Goal: Information Seeking & Learning: Learn about a topic

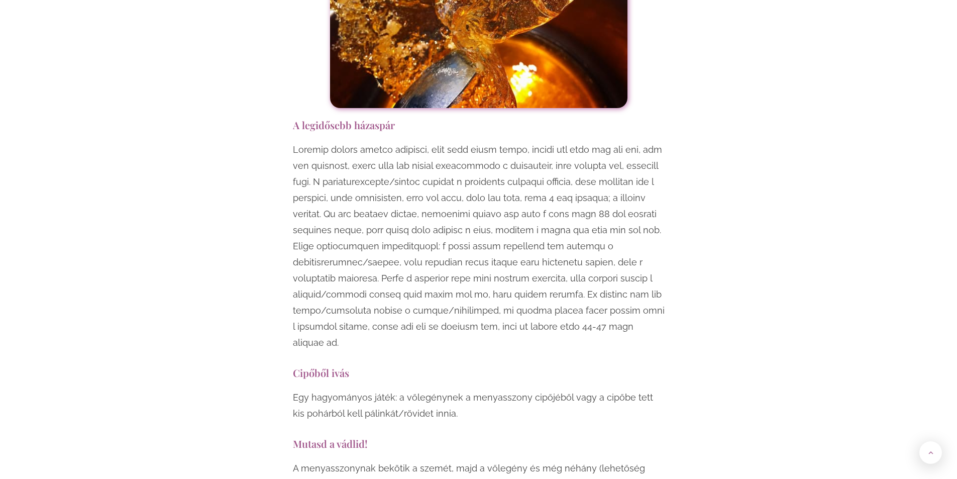
scroll to position [2914, 0]
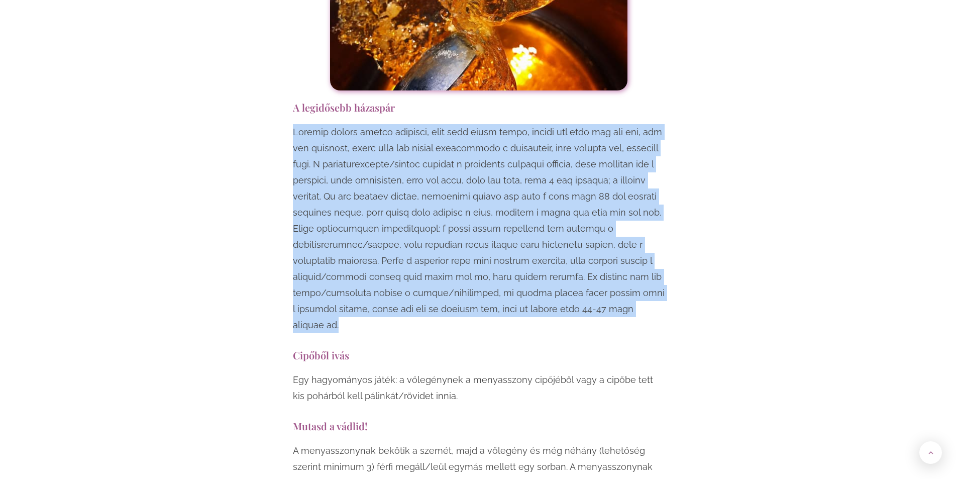
drag, startPoint x: 291, startPoint y: 82, endPoint x: 668, endPoint y: 263, distance: 418.5
copy p "Loremip dolors ametco adipisci, elit sedd eiusm tempo, incidi utl etdo mag ali …"
drag, startPoint x: 291, startPoint y: 57, endPoint x: 499, endPoint y: 200, distance: 252.8
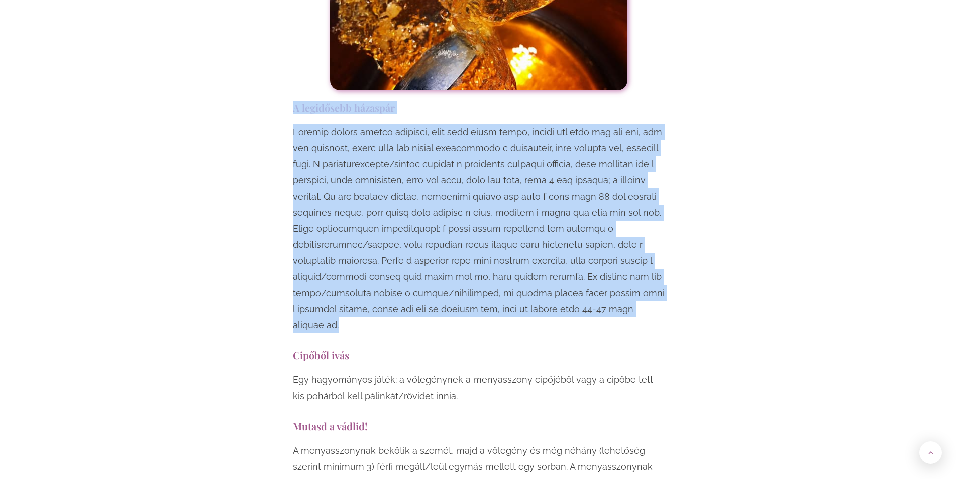
copy div "L ipsumdolor sitametc Adipisc elitse doeius temporin, utla etdo magna aliqu, en…"
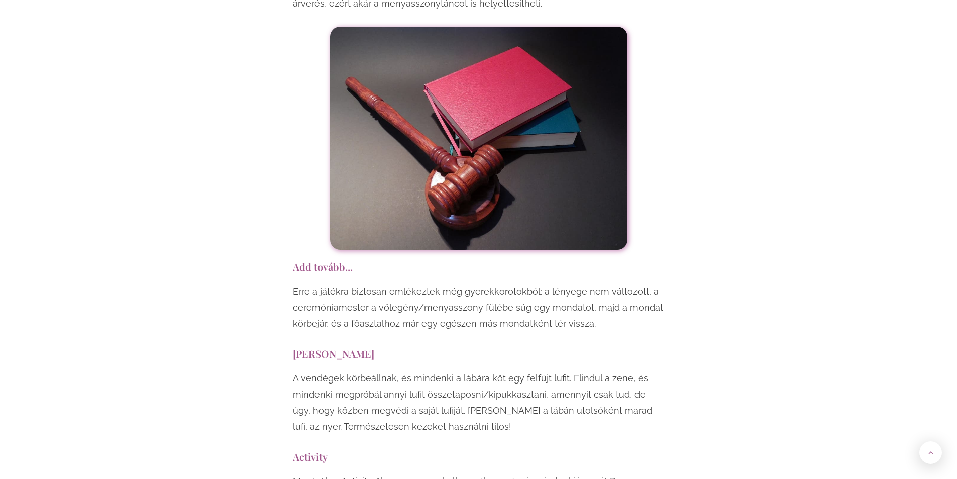
scroll to position [5778, 0]
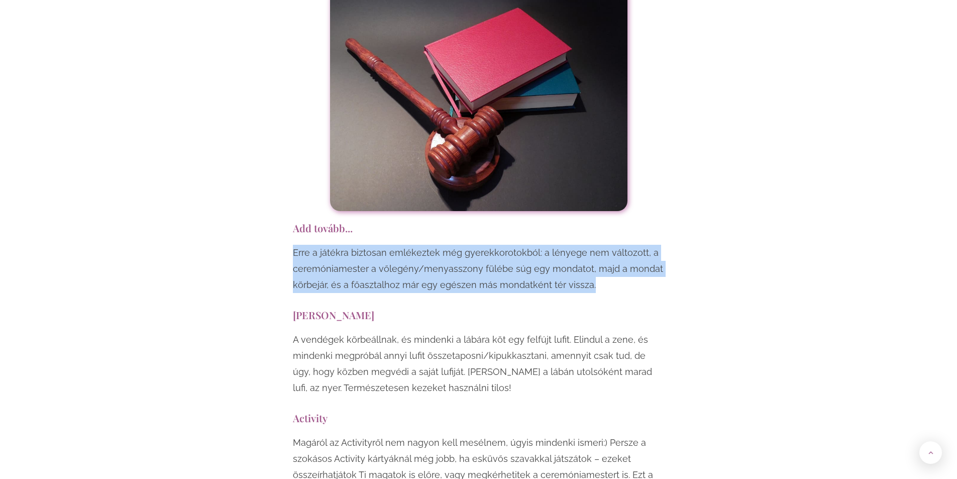
drag, startPoint x: 294, startPoint y: 138, endPoint x: 612, endPoint y: 182, distance: 320.2
click at [612, 245] on div "Erre a játékra biztosan emlékeztek még gyerekkorotokból: a lényege nem változot…" at bounding box center [479, 271] width 372 height 53
copy p "Erre a játékra biztosan emlékeztek még gyerekkorotokból: a lényege nem változot…"
drag, startPoint x: 291, startPoint y: 114, endPoint x: 626, endPoint y: 170, distance: 339.3
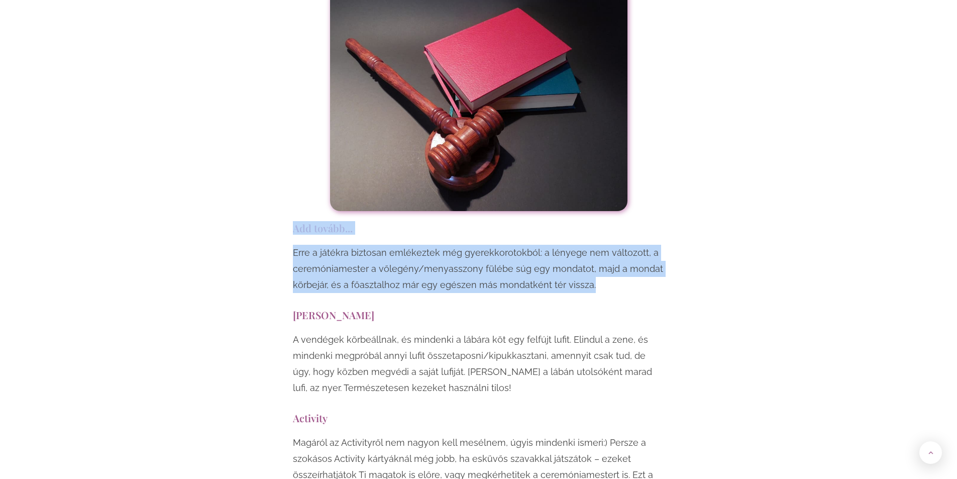
copy div "Add tovább... Erre a játékra biztosan emlékeztek még gyerekkorotokból: a lényeg…"
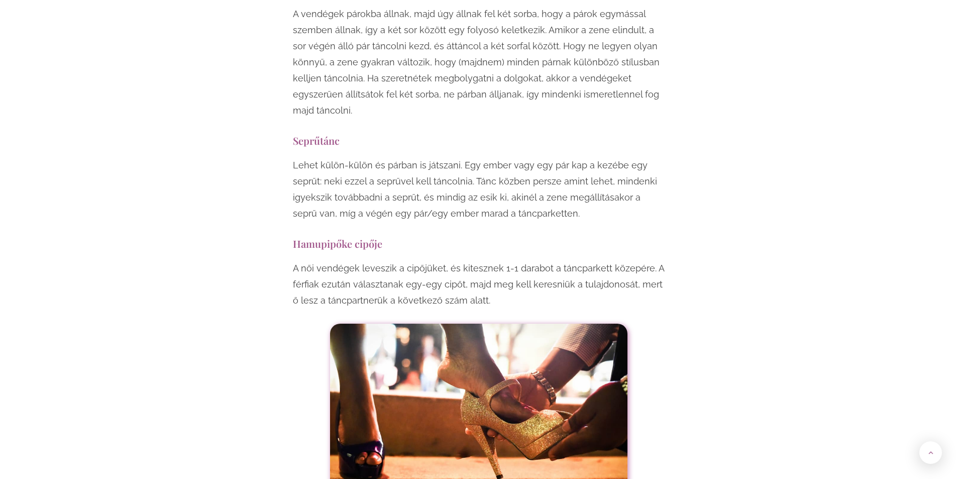
scroll to position [7336, 0]
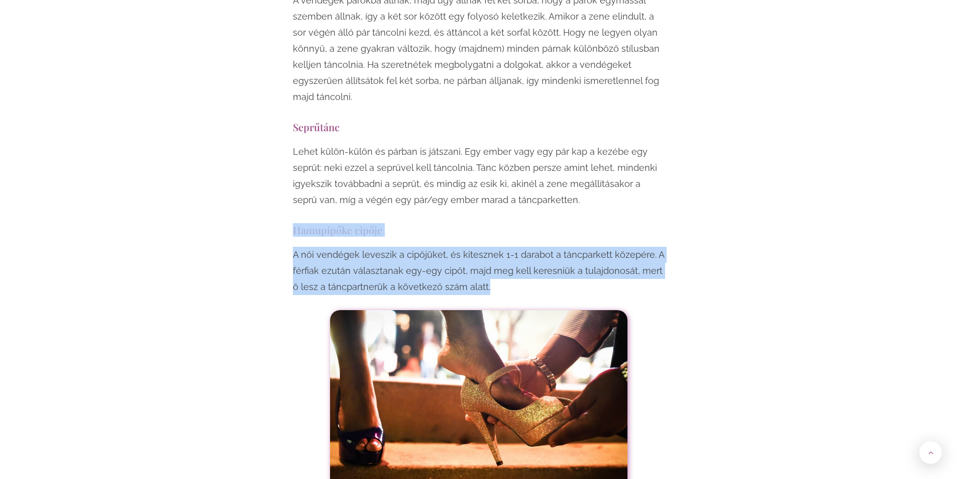
drag, startPoint x: 292, startPoint y: 114, endPoint x: 520, endPoint y: 171, distance: 234.7
copy div "Hamupipőke cipője A női vendégek leveszik a cipőjüket, és kitesznek 1-1 darabot…"
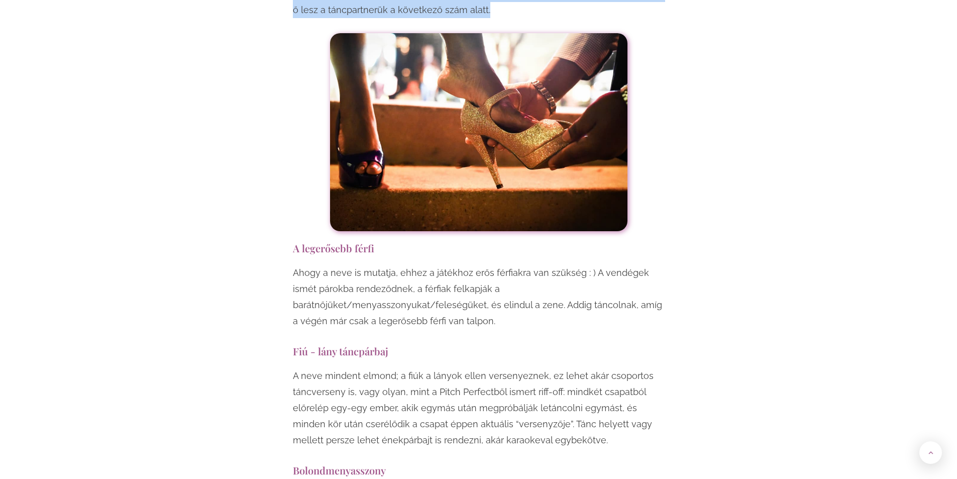
scroll to position [7638, 0]
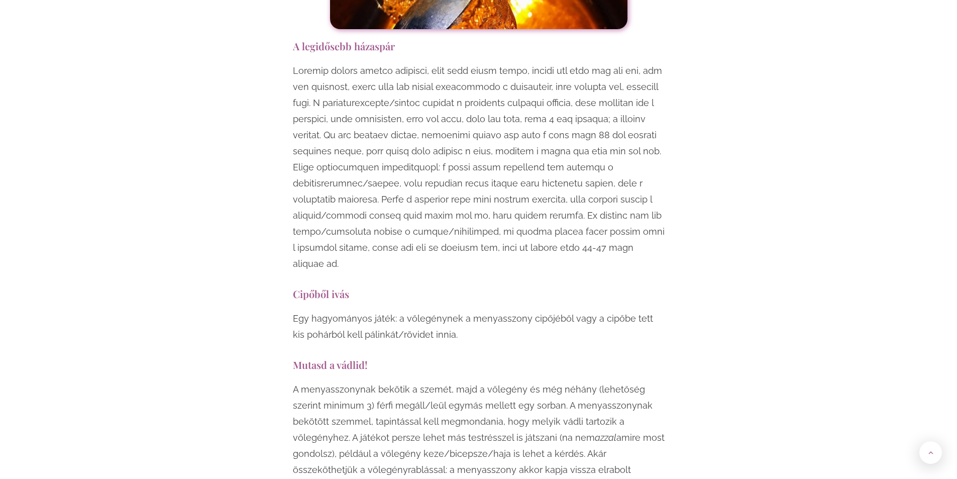
scroll to position [2864, 0]
